Goal: Task Accomplishment & Management: Manage account settings

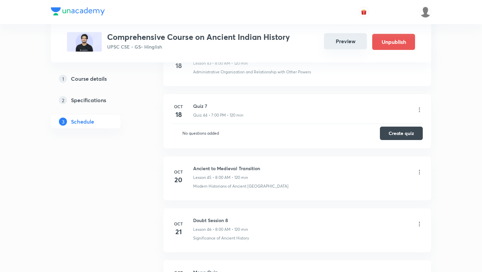
scroll to position [2709, 0]
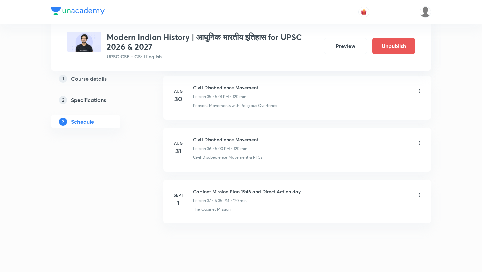
scroll to position [2179, 0]
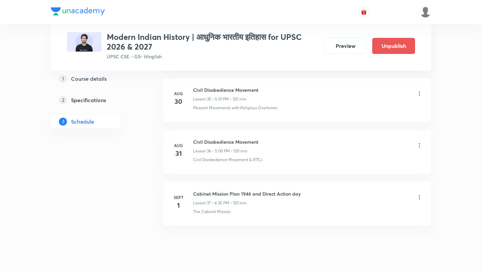
click at [420, 142] on icon at bounding box center [419, 145] width 7 height 7
click at [378, 145] on li "Edit" at bounding box center [385, 148] width 73 height 12
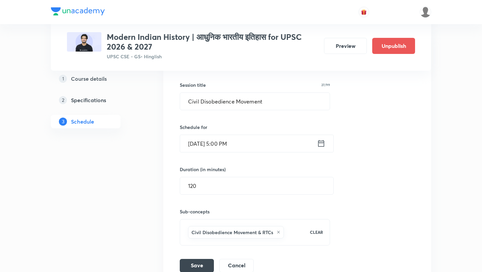
scroll to position [2016, 0]
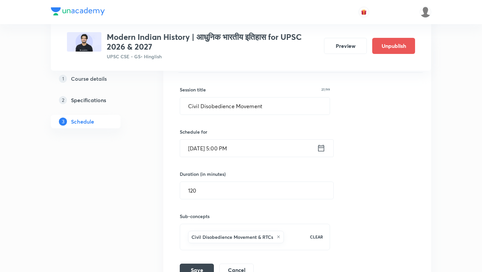
click at [274, 140] on input "[DATE] 5:00 PM" at bounding box center [248, 148] width 137 height 17
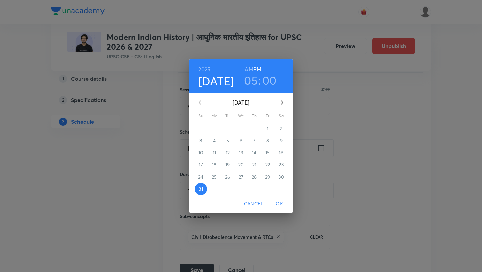
click at [279, 107] on button "button" at bounding box center [282, 102] width 16 height 16
click at [232, 128] on span "2" at bounding box center [227, 128] width 12 height 7
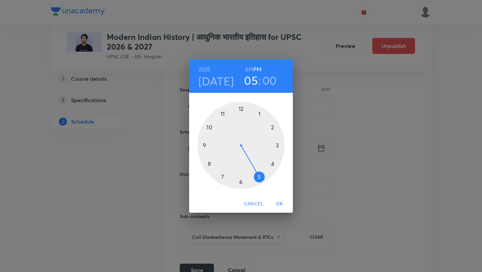
click at [277, 201] on span "OK" at bounding box center [279, 203] width 16 height 8
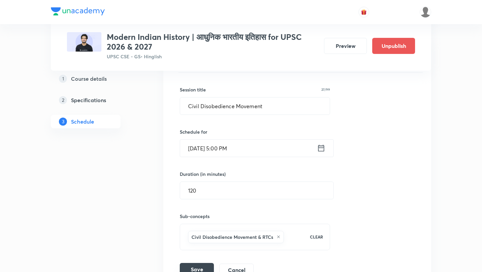
click at [201, 263] on button "Save" at bounding box center [197, 269] width 34 height 13
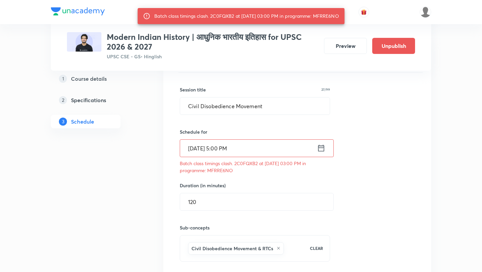
click at [243, 140] on input "[DATE] 5:00 PM" at bounding box center [248, 148] width 137 height 17
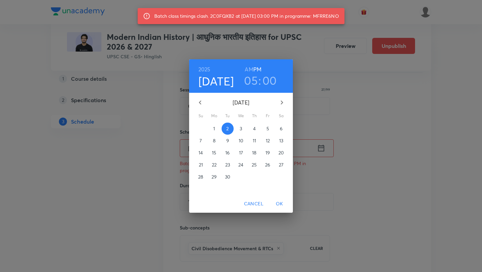
click at [256, 82] on h3 "05" at bounding box center [251, 80] width 14 height 14
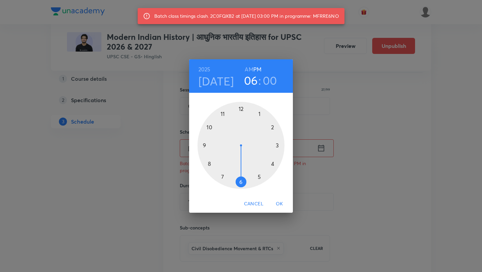
click at [241, 184] on div at bounding box center [240, 145] width 87 height 87
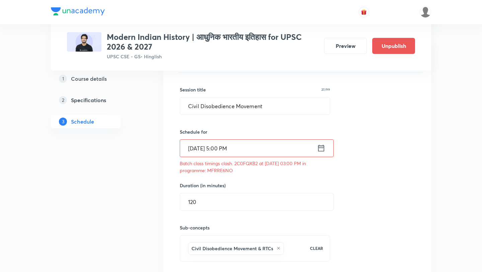
click at [241, 193] on input "120" at bounding box center [256, 201] width 153 height 17
click at [244, 140] on input "[DATE] 5:00 PM" at bounding box center [248, 148] width 137 height 17
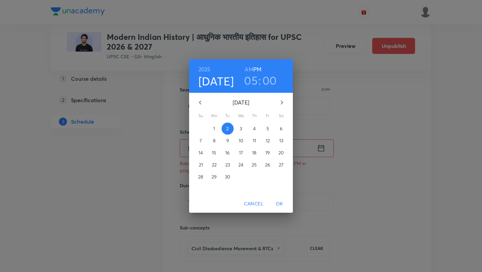
click at [255, 83] on h3 "05" at bounding box center [251, 80] width 14 height 14
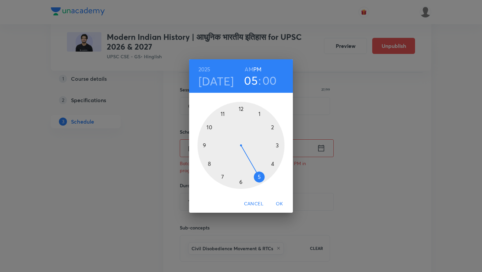
click at [240, 183] on div at bounding box center [240, 145] width 87 height 87
click at [238, 182] on div at bounding box center [240, 145] width 87 height 87
